Goal: Task Accomplishment & Management: Complete application form

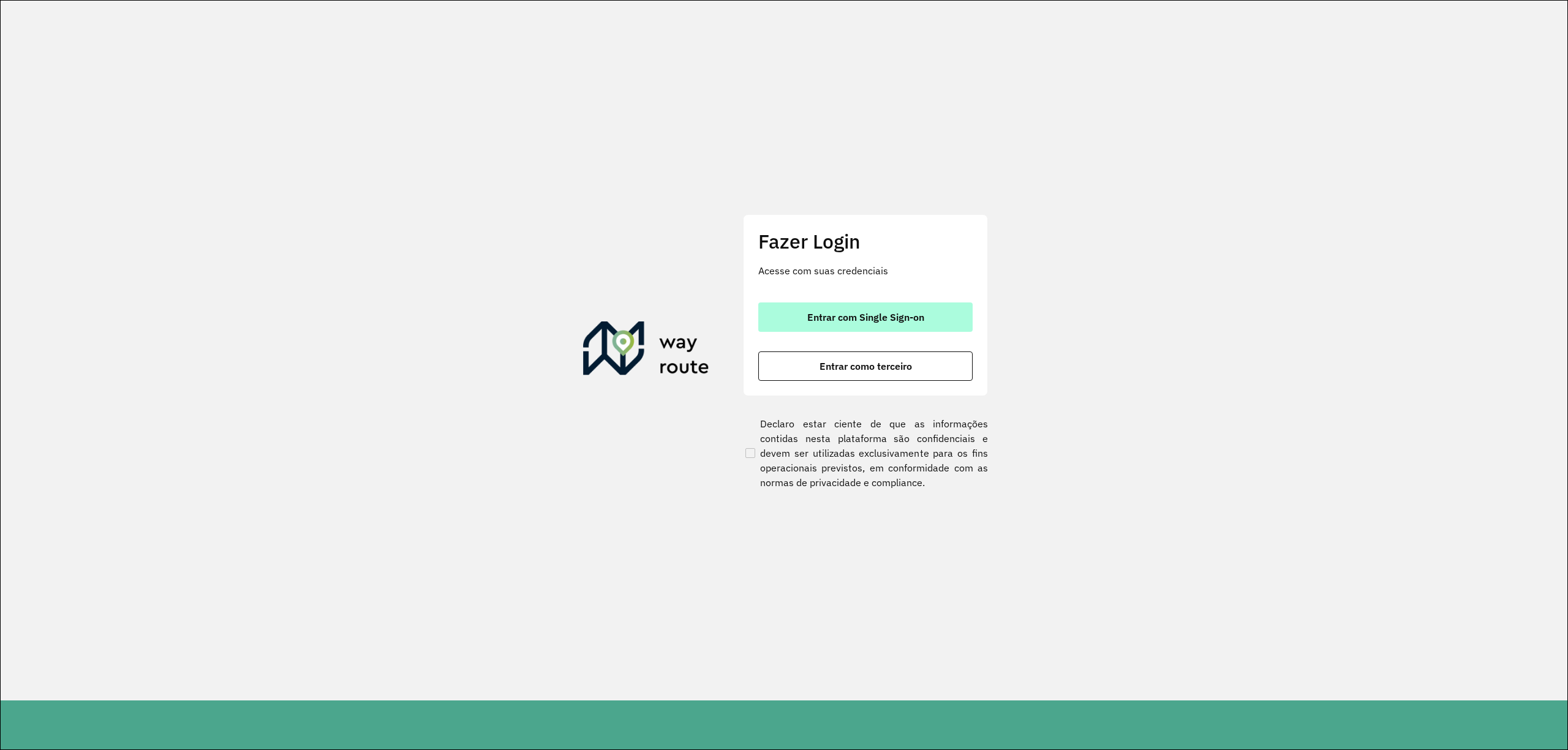
click at [877, 312] on span "Entrar com Single Sign-on" at bounding box center [866, 317] width 117 height 10
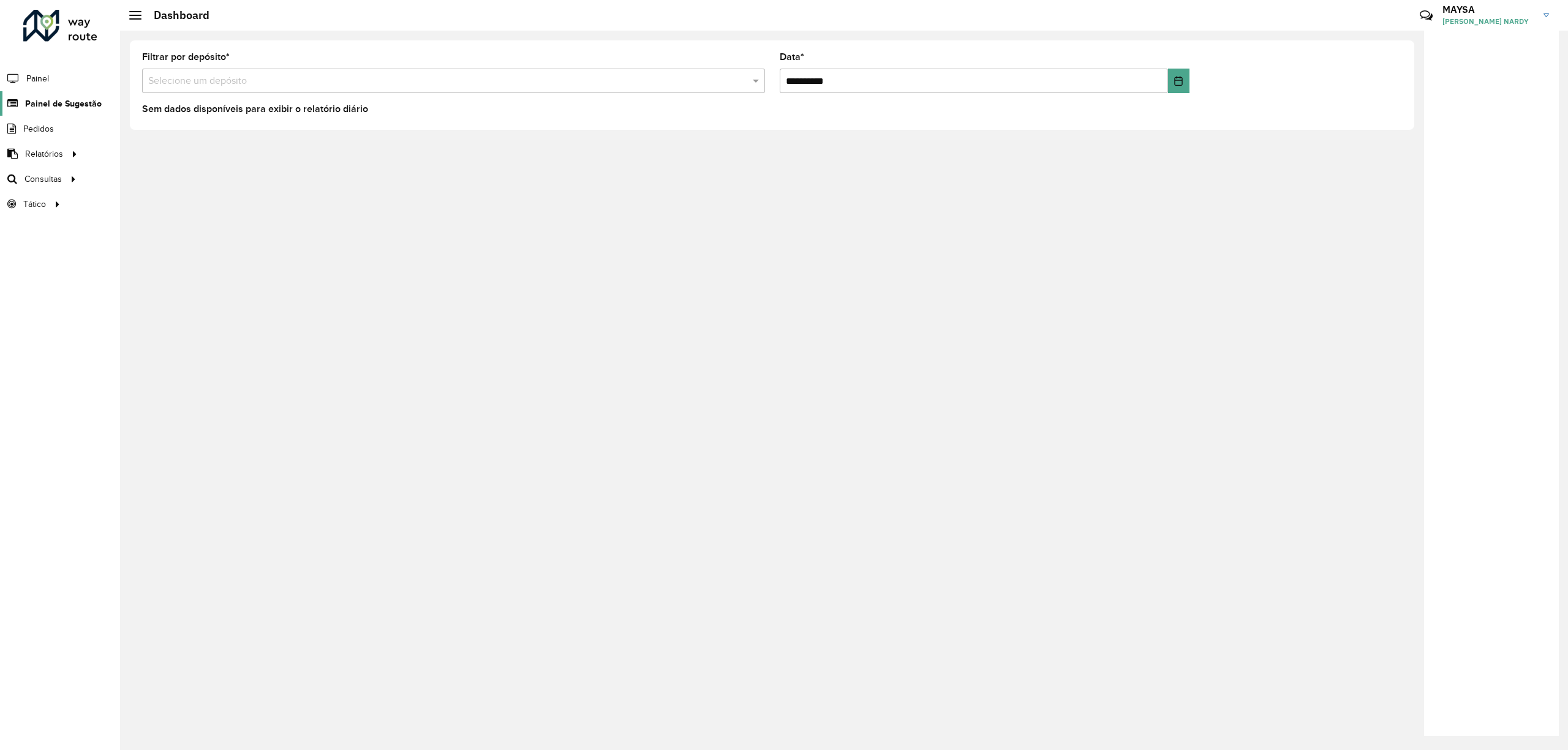
click at [92, 98] on span "Painel de Sugestão" at bounding box center [64, 104] width 77 height 13
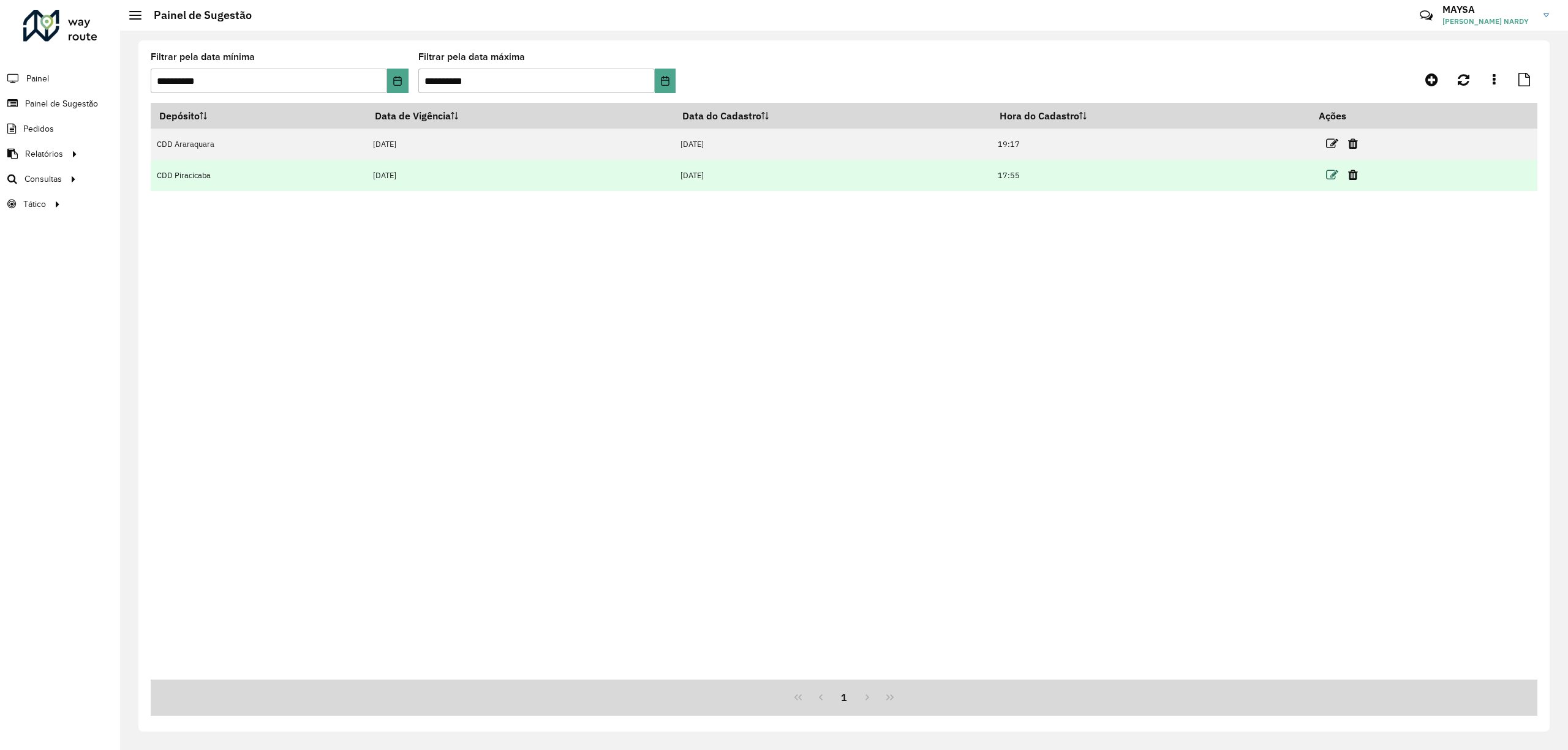
click at [1338, 172] on icon at bounding box center [1332, 175] width 12 height 12
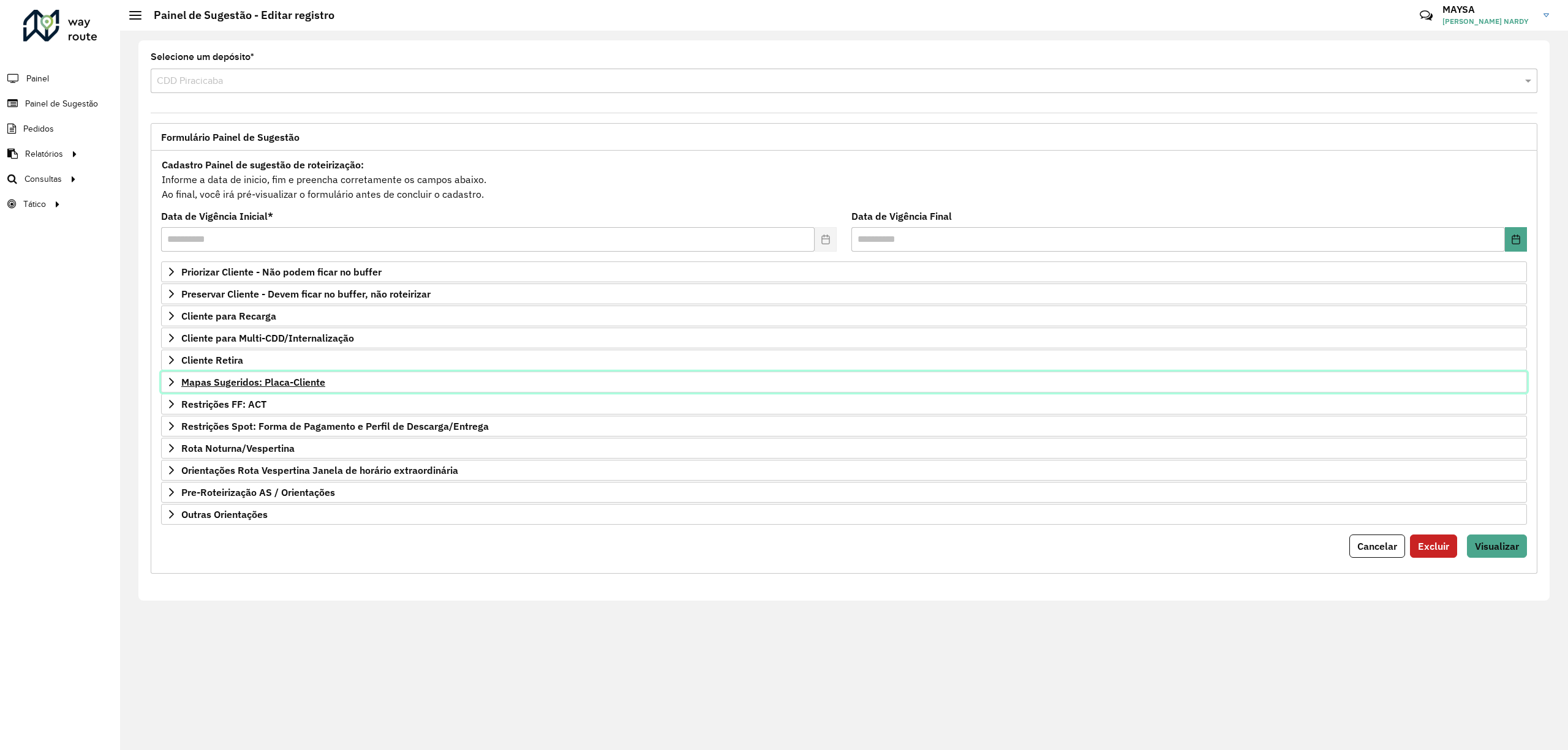
click at [312, 383] on span "Mapas Sugeridos: Placa-Cliente" at bounding box center [253, 382] width 144 height 10
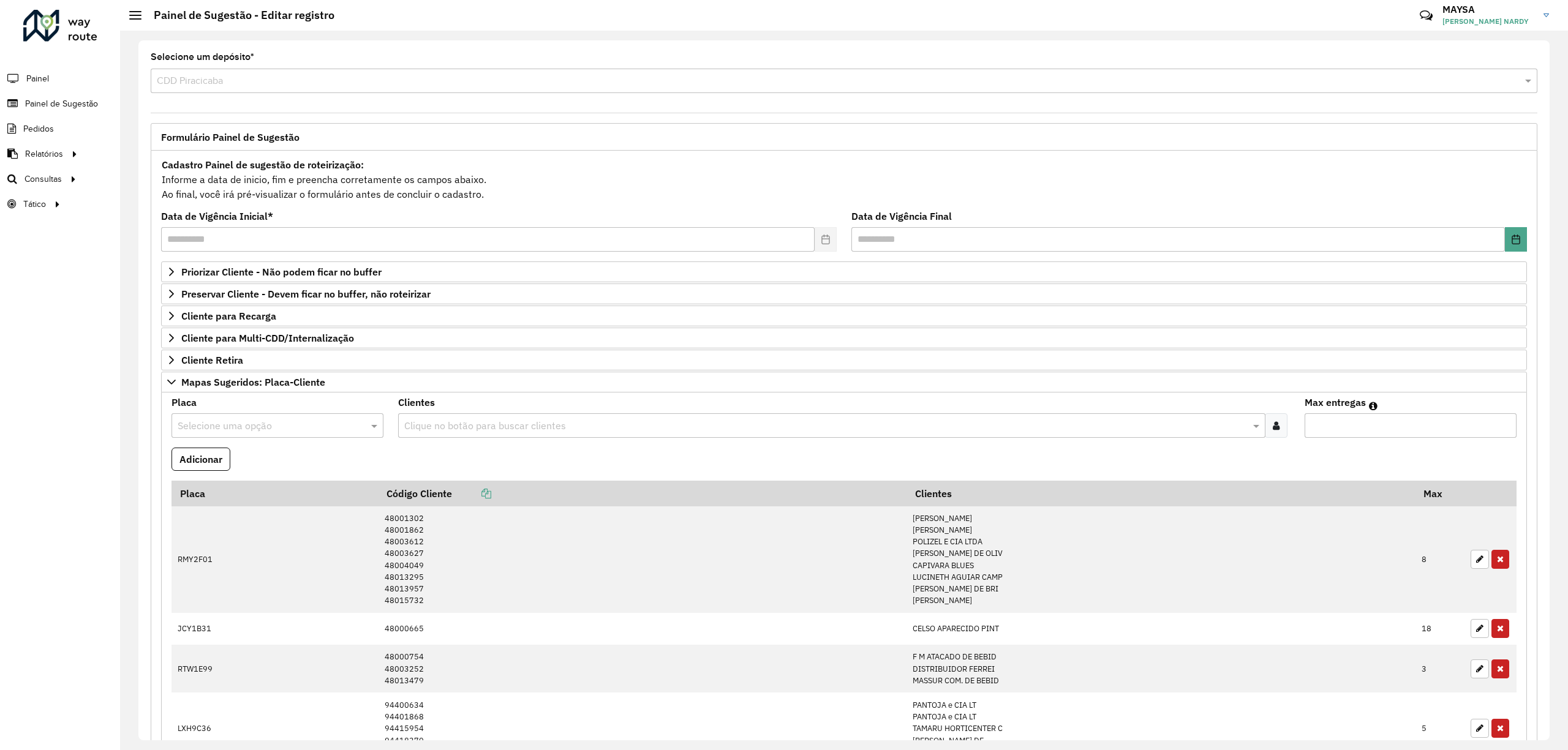
click at [422, 428] on input "text" at bounding box center [826, 426] width 849 height 15
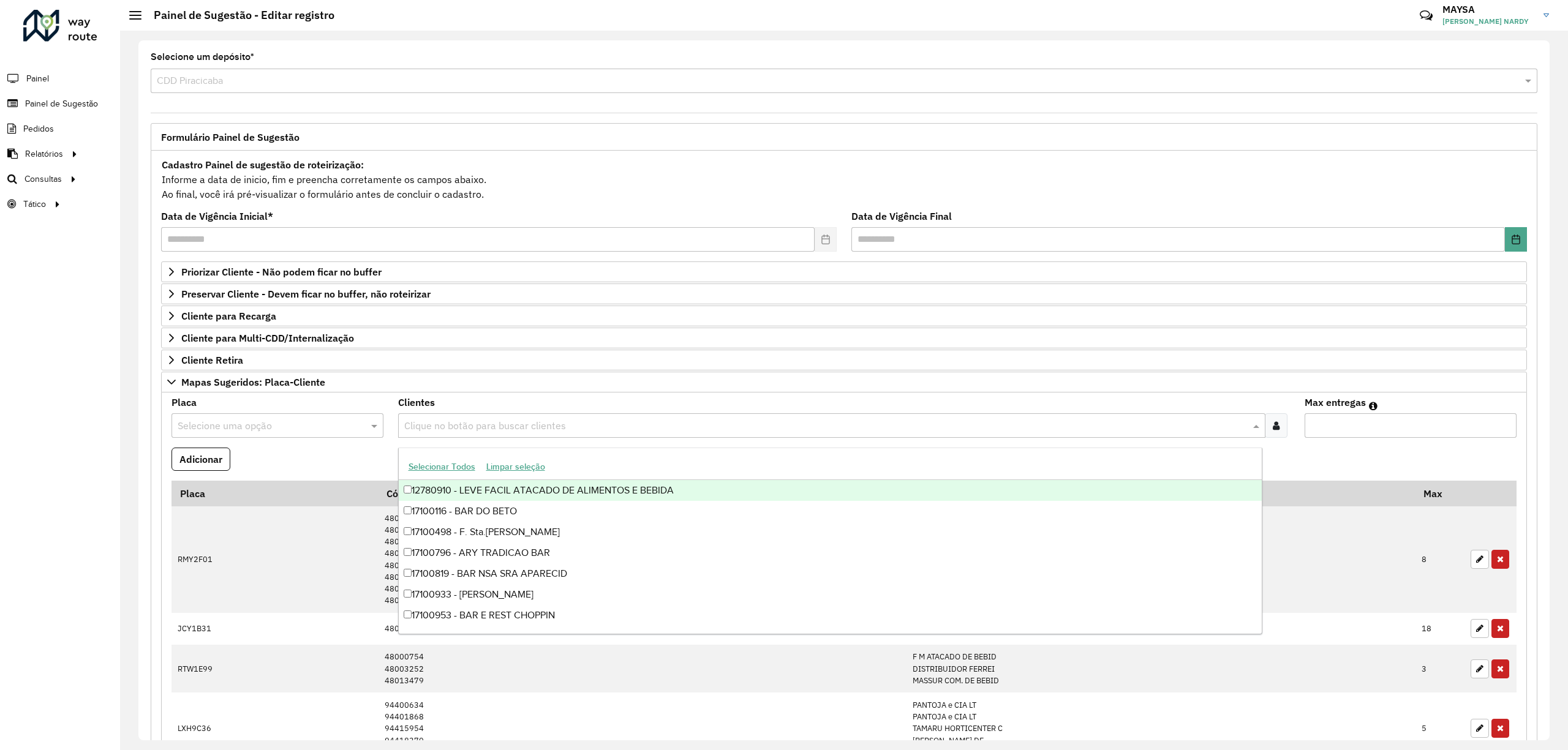
paste input "*****"
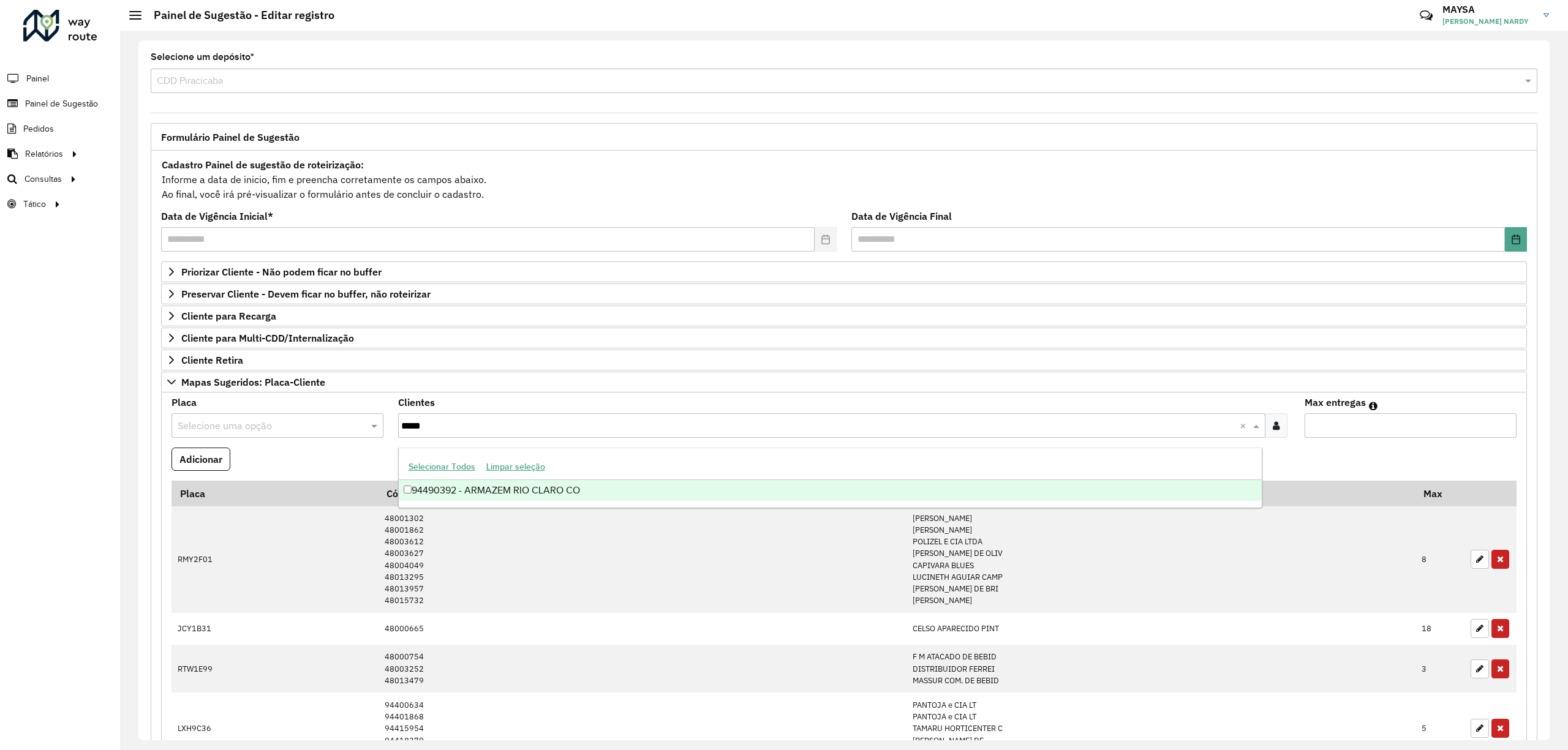
type input "*****"
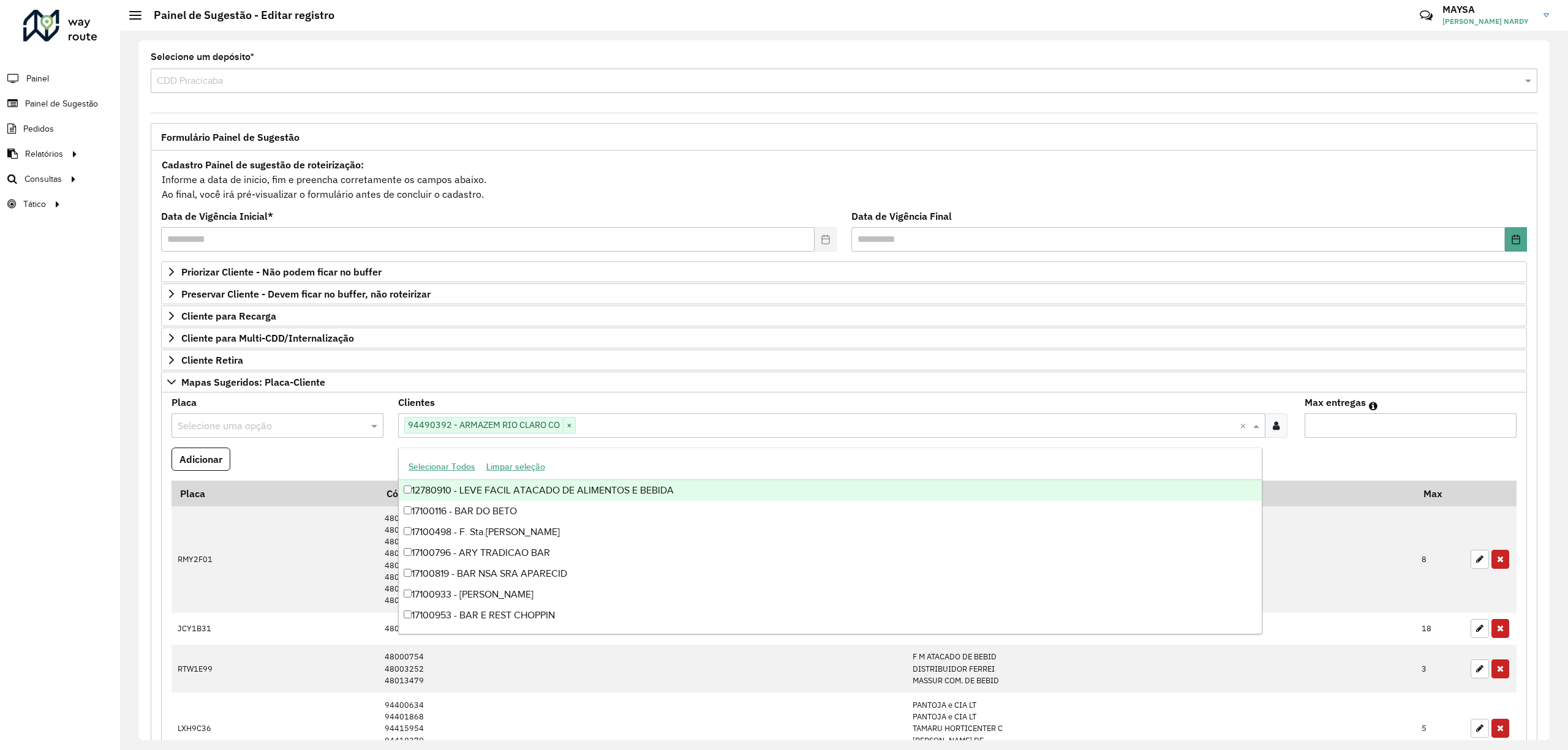
click at [299, 424] on input "text" at bounding box center [265, 426] width 175 height 15
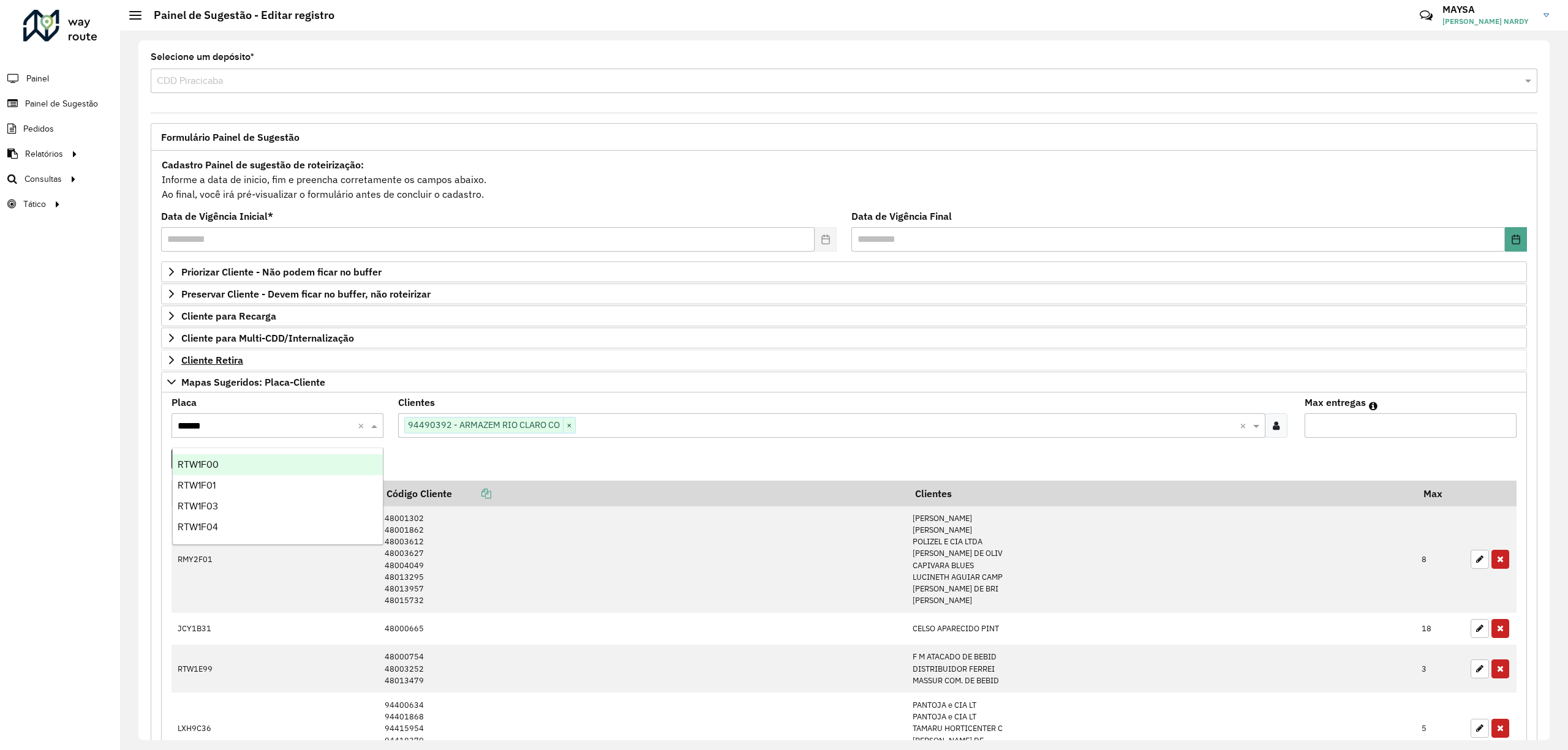
type input "*******"
click at [278, 472] on div "RTW1F00" at bounding box center [278, 465] width 210 height 21
click at [1403, 432] on input "Max entregas" at bounding box center [1410, 426] width 212 height 25
type input "*"
click at [211, 463] on button "Adicionar" at bounding box center [201, 459] width 58 height 23
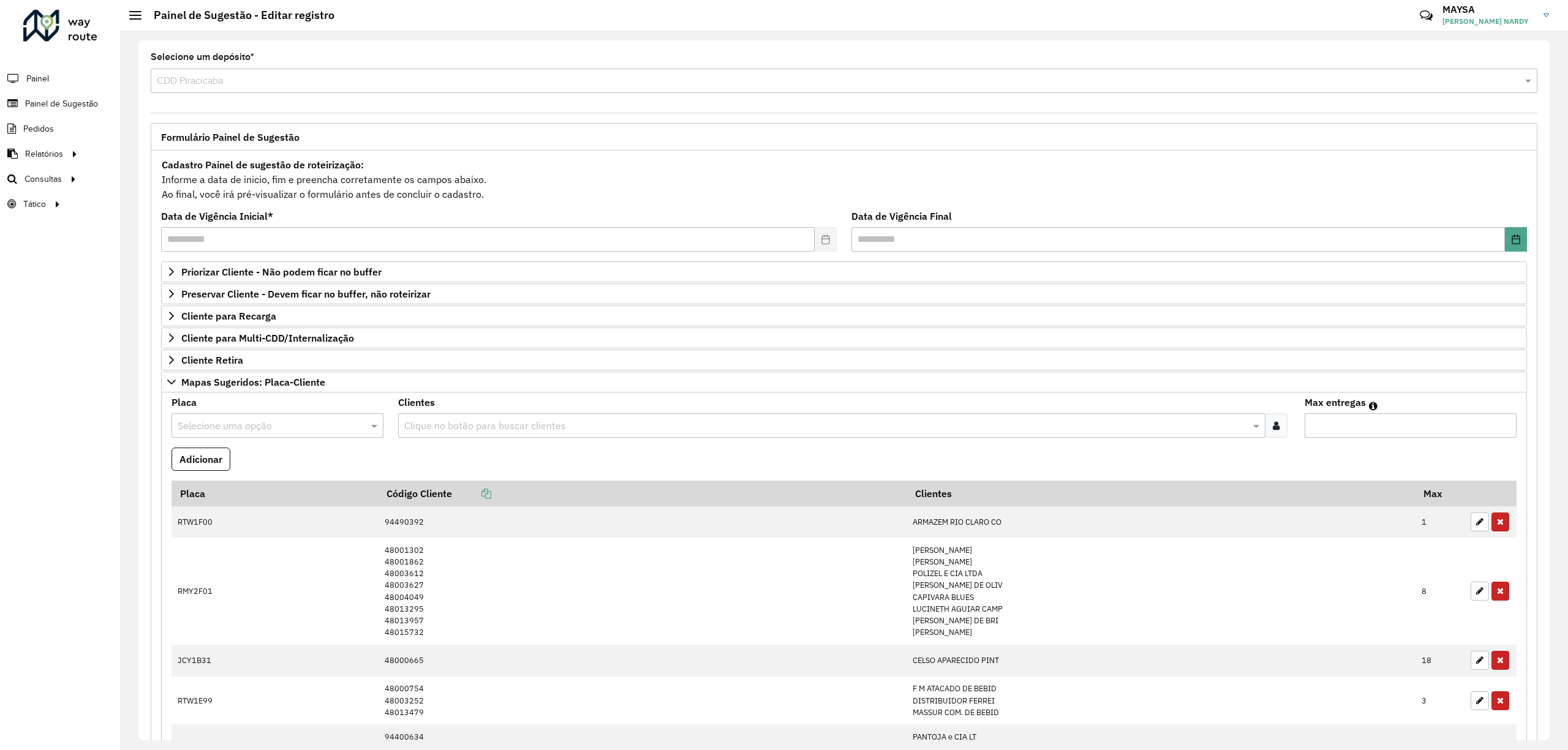
scroll to position [465, 0]
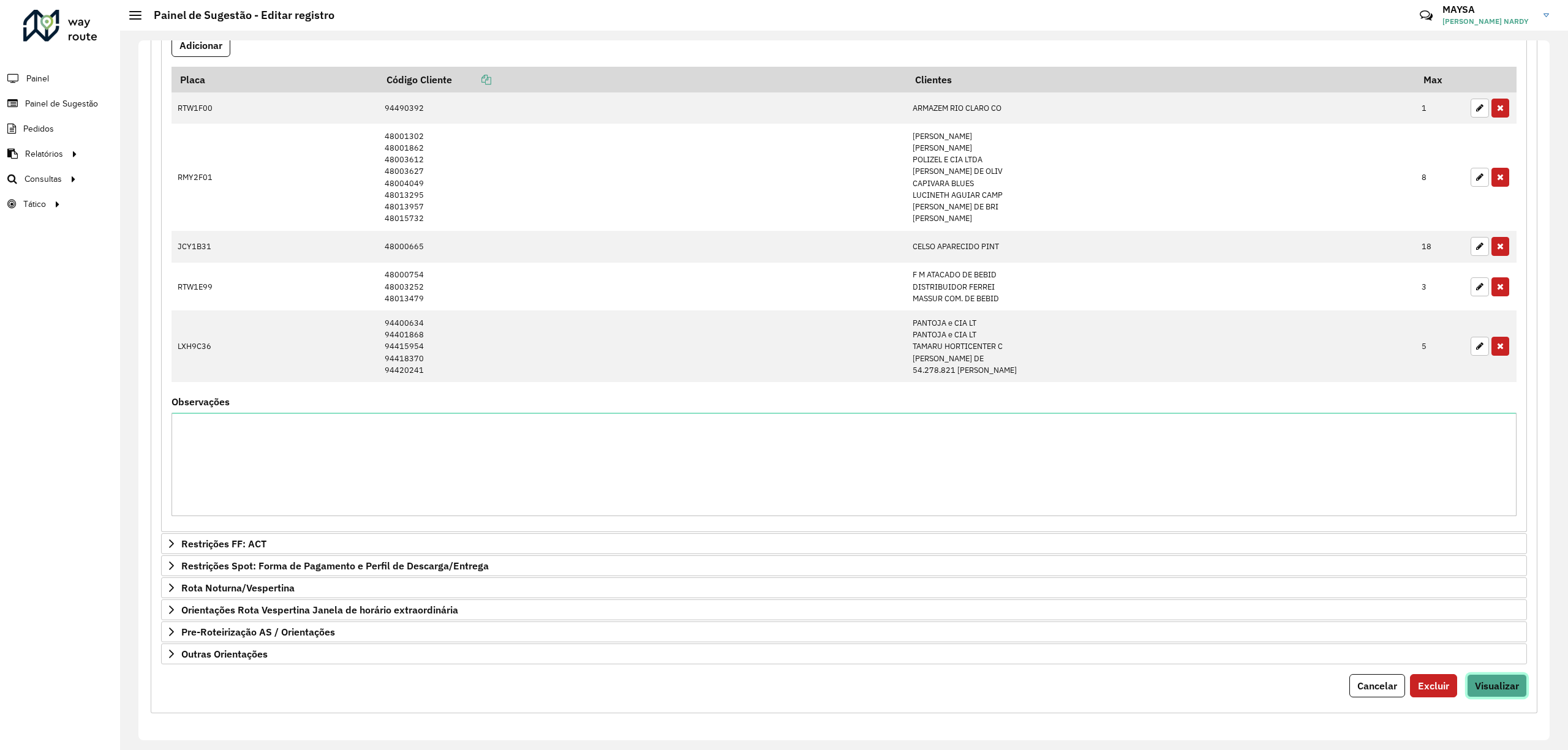
click at [1496, 680] on span "Visualizar" at bounding box center [1496, 686] width 44 height 12
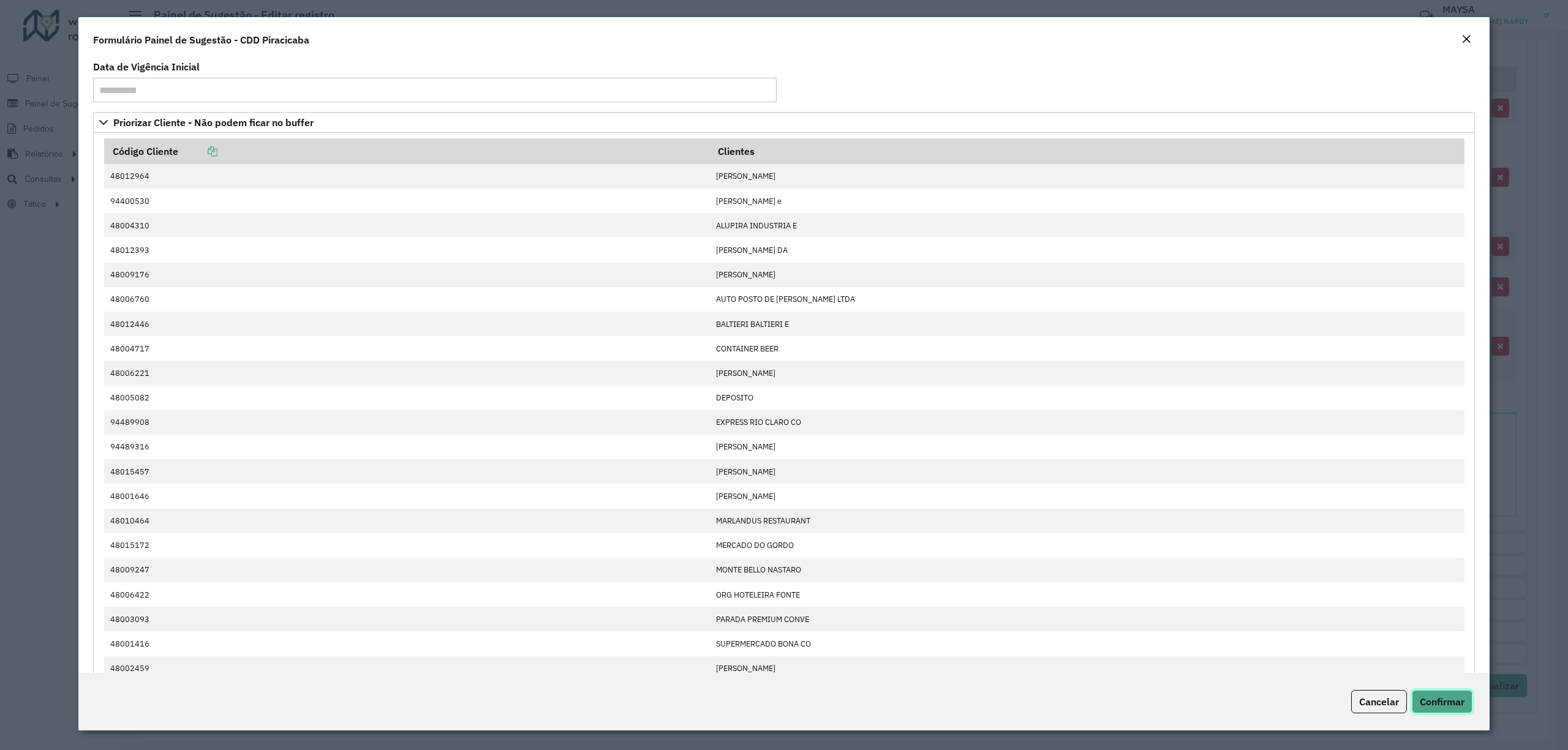
click at [1446, 708] on button "Confirmar" at bounding box center [1442, 702] width 61 height 23
